Goal: Find specific page/section: Find specific page/section

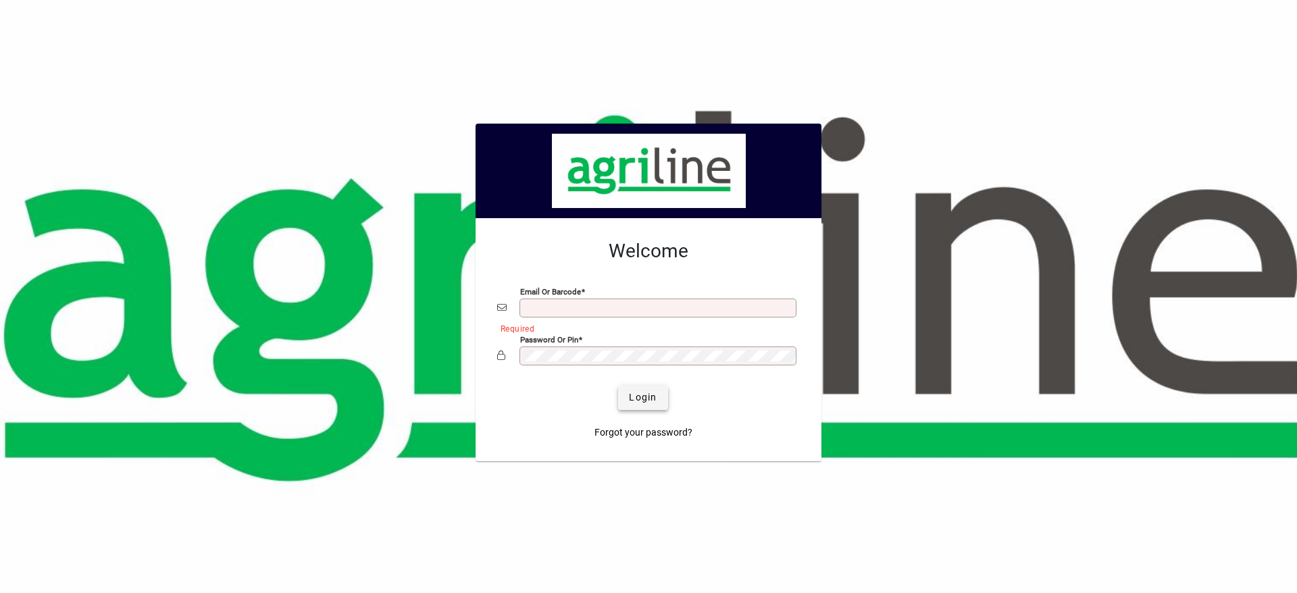
type input "**********"
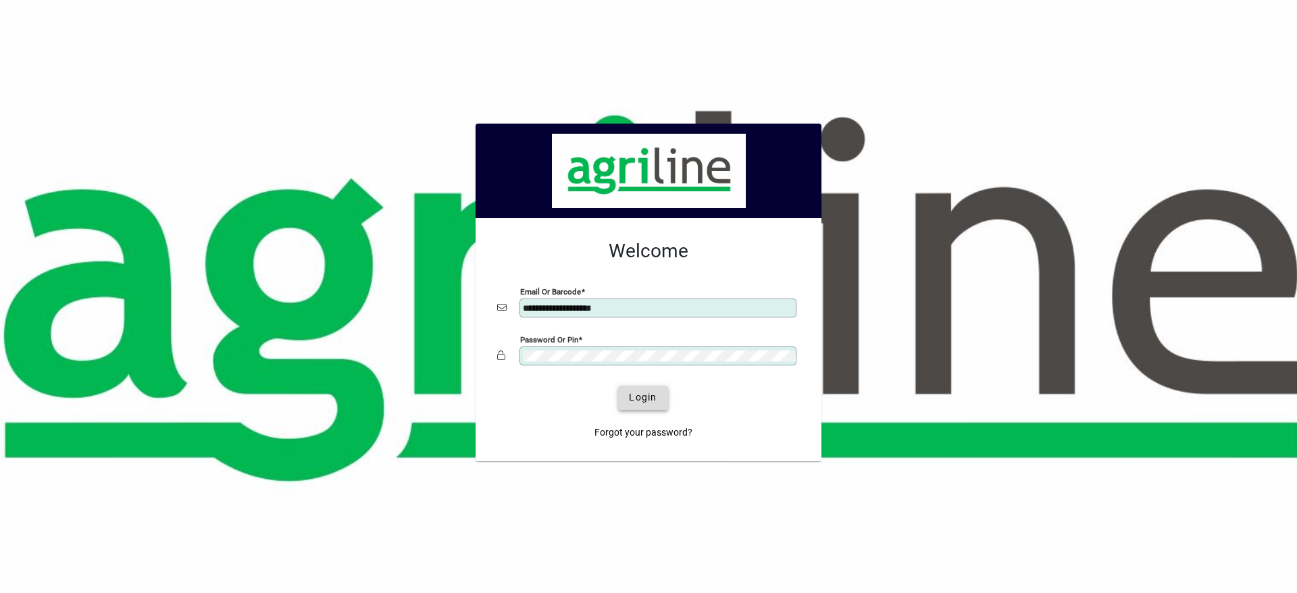
click at [645, 397] on span "Login" at bounding box center [643, 397] width 28 height 14
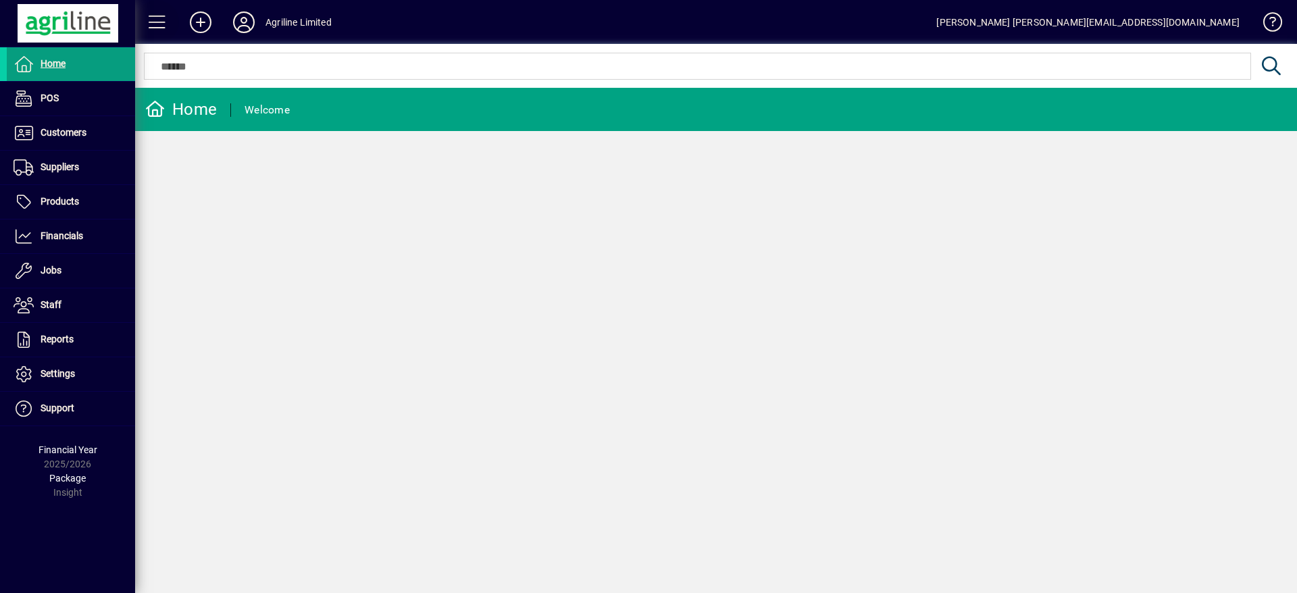
click at [161, 19] on span at bounding box center [157, 22] width 32 height 32
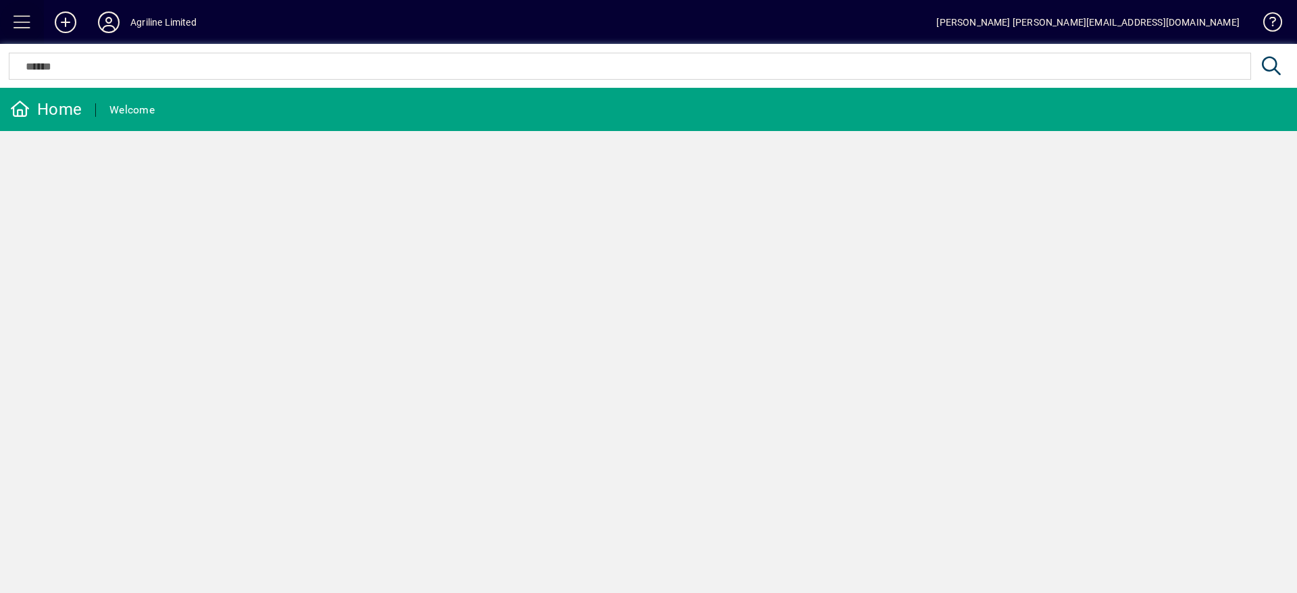
click at [8, 25] on span at bounding box center [22, 22] width 32 height 32
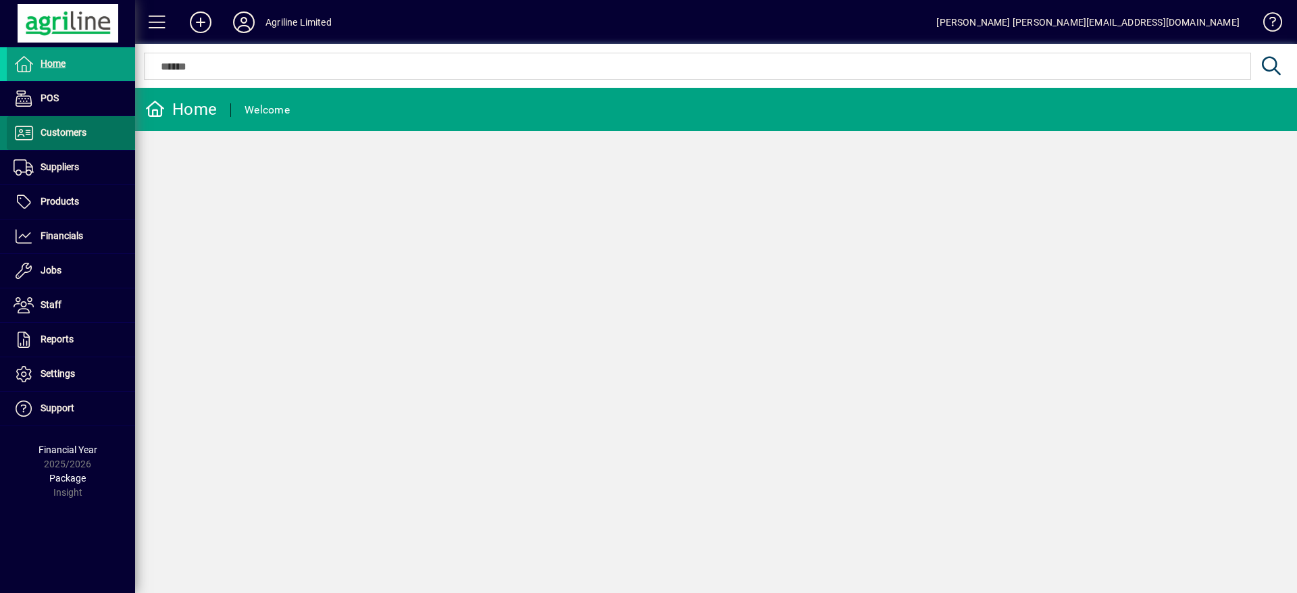
click at [46, 149] on span at bounding box center [71, 133] width 128 height 32
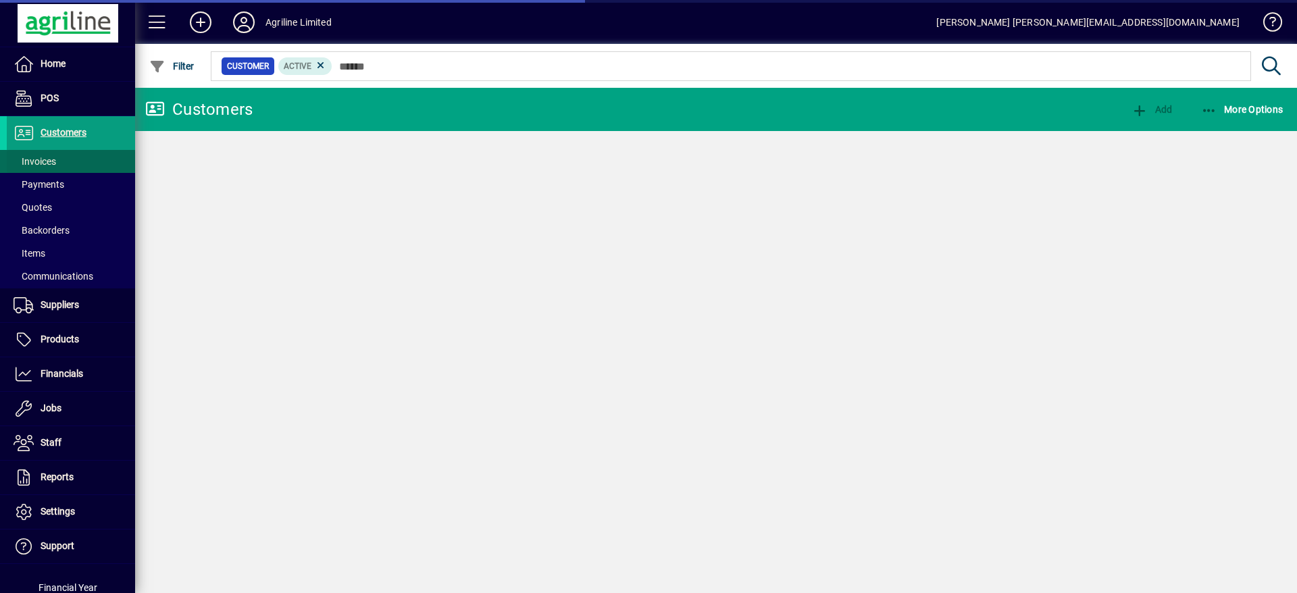
click at [49, 163] on span "Invoices" at bounding box center [35, 161] width 43 height 11
